Goal: Information Seeking & Learning: Find specific fact

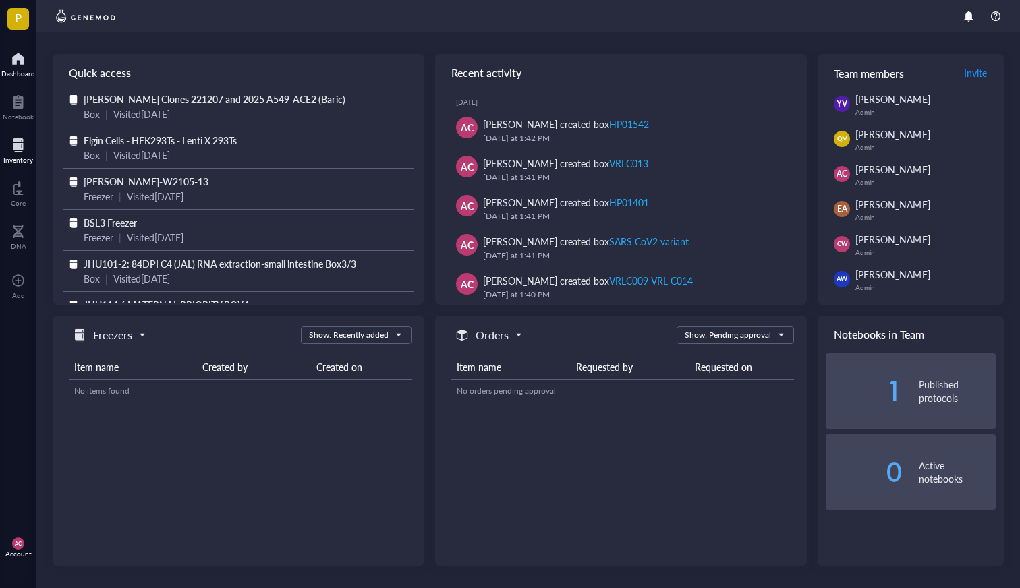
click at [26, 152] on div at bounding box center [18, 145] width 30 height 22
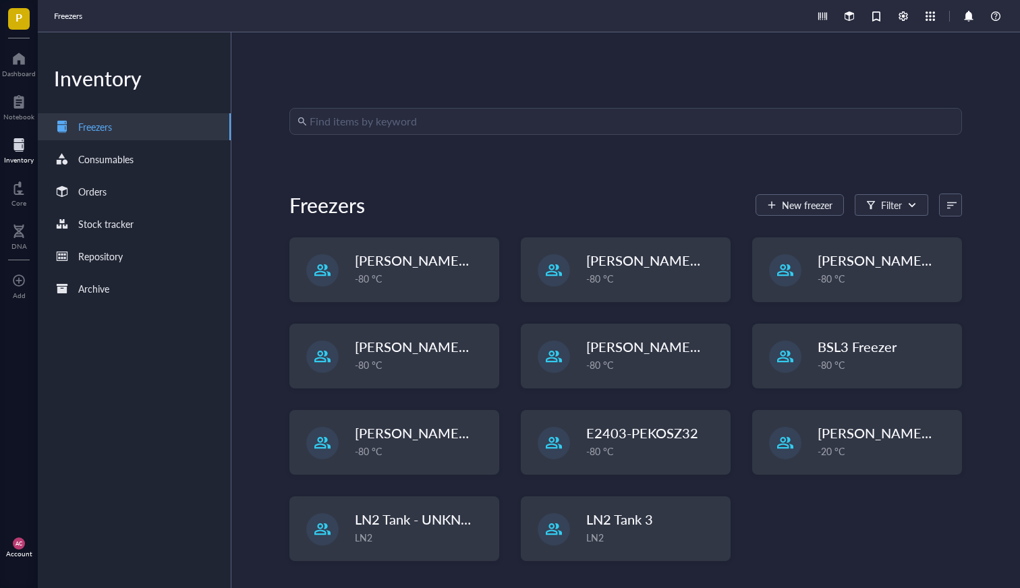
click at [632, 130] on input "search" at bounding box center [632, 122] width 644 height 26
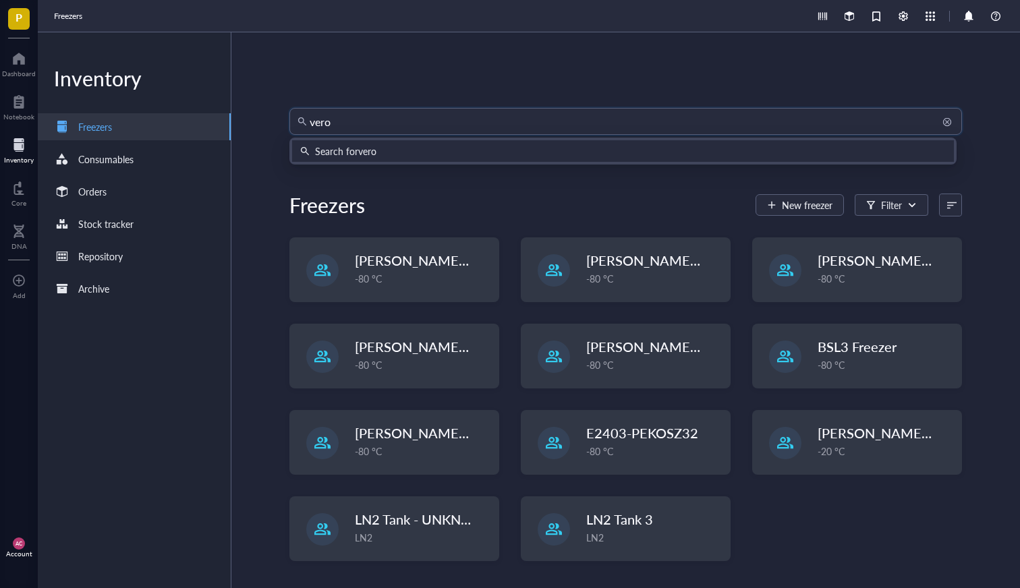
type input "vero"
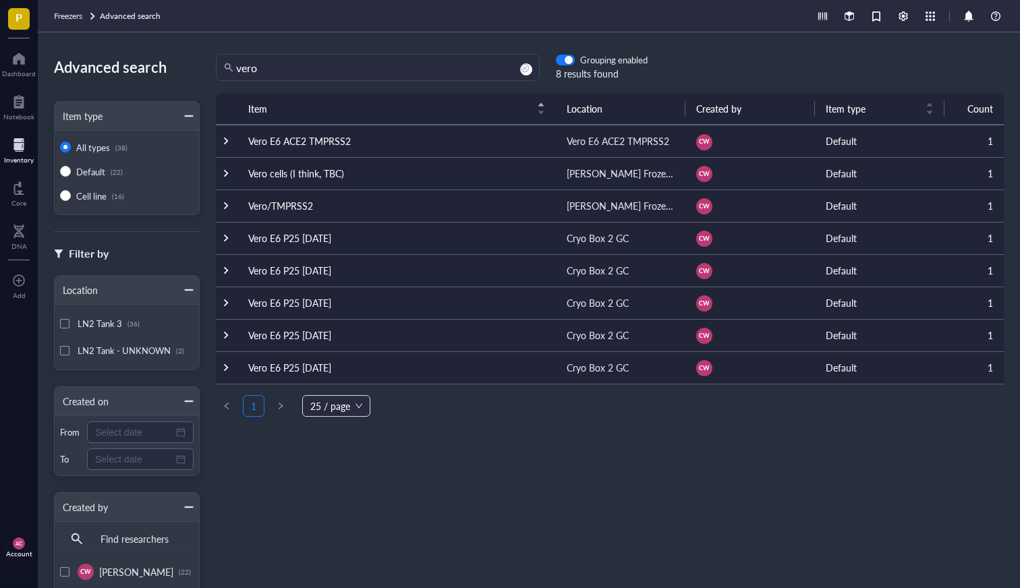
click at [351, 210] on td "Vero/TMPRSS2" at bounding box center [396, 205] width 318 height 32
